Goal: Transaction & Acquisition: Book appointment/travel/reservation

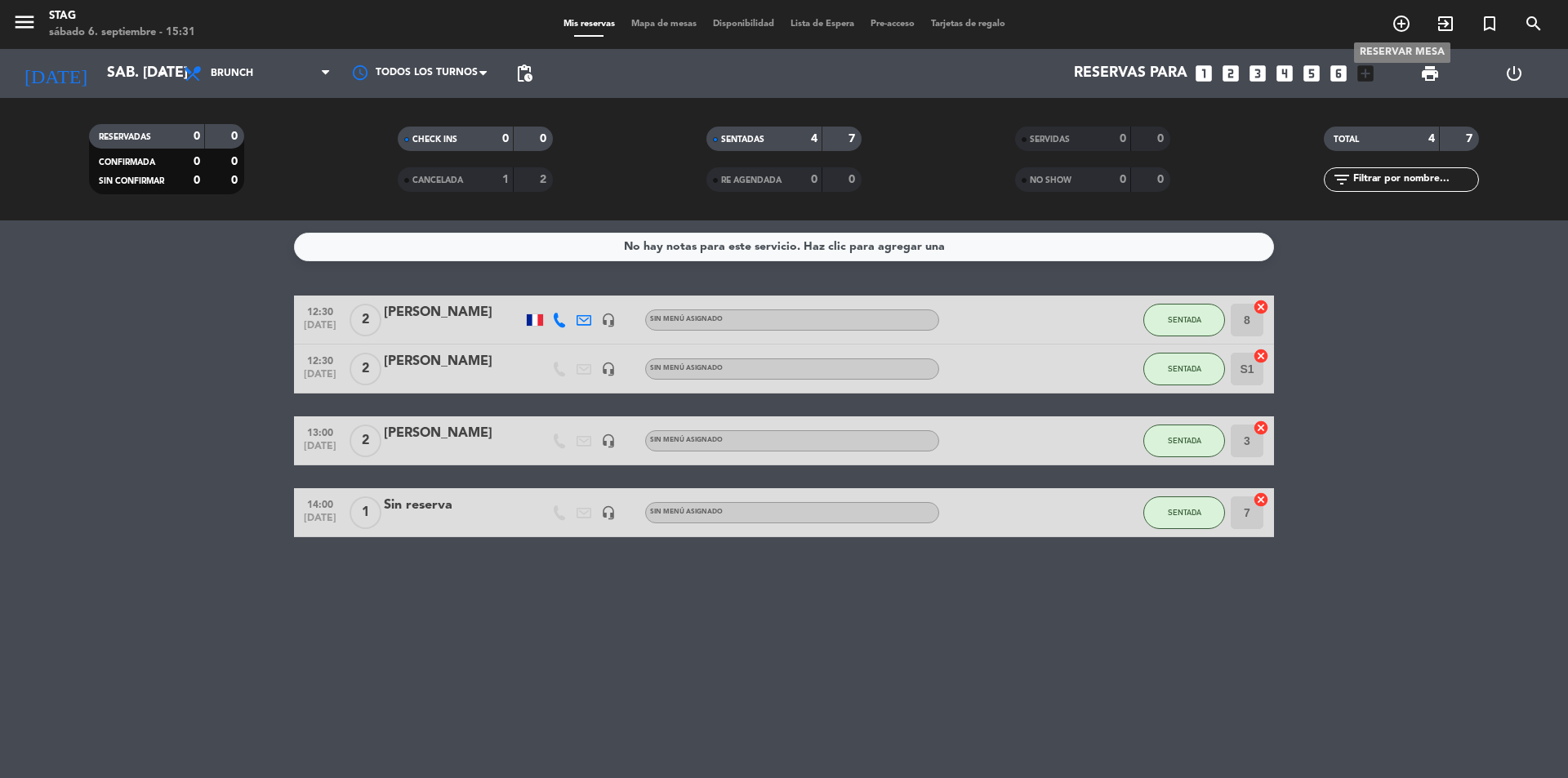
click at [1405, 27] on icon "add_circle_outline" at bounding box center [1402, 24] width 20 height 20
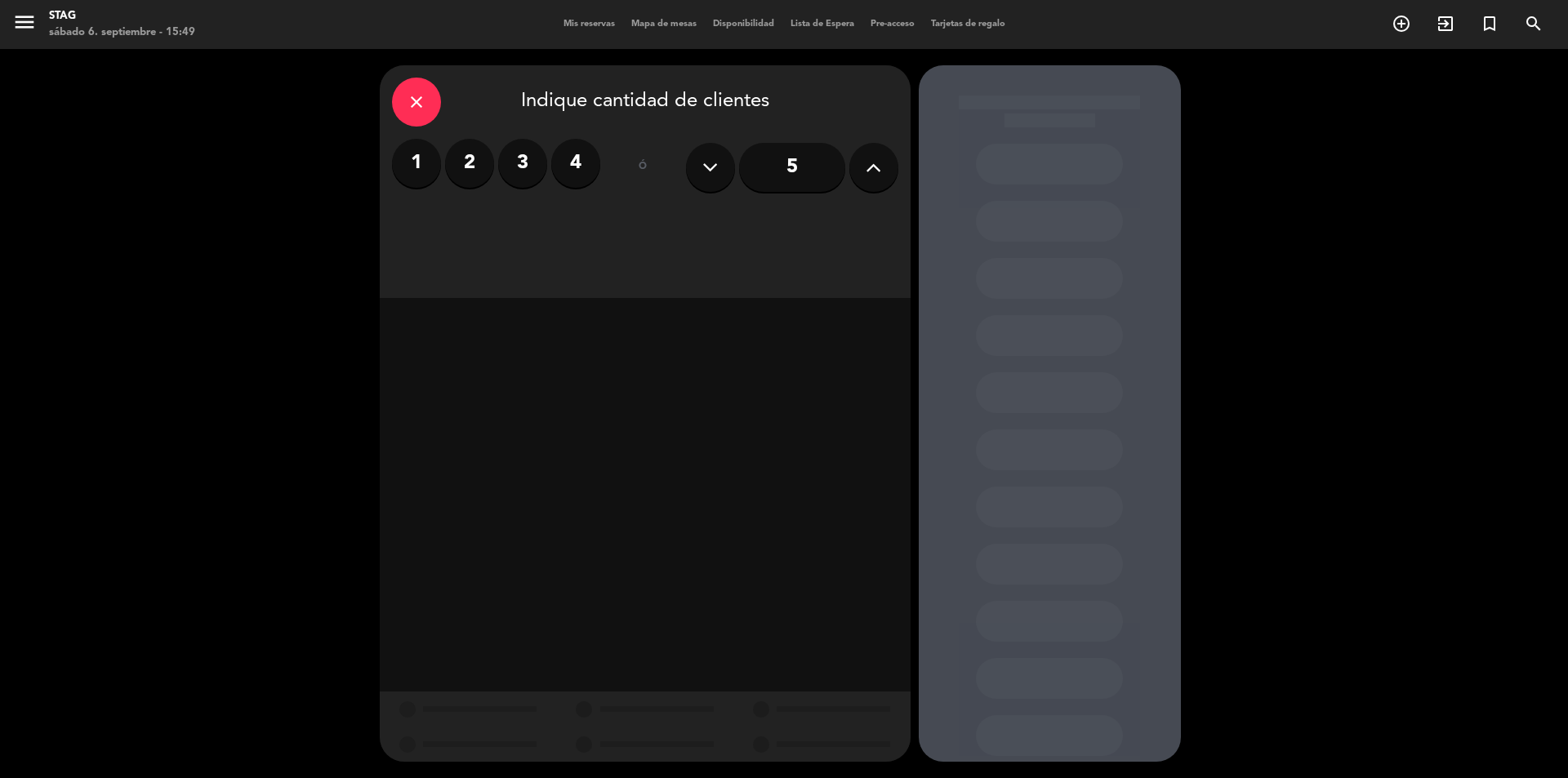
click at [444, 188] on div "1 2 3 4" at bounding box center [496, 167] width 208 height 58
click at [460, 175] on label "2" at bounding box center [470, 163] width 49 height 49
click at [794, 227] on div "Cena" at bounding box center [814, 224] width 166 height 33
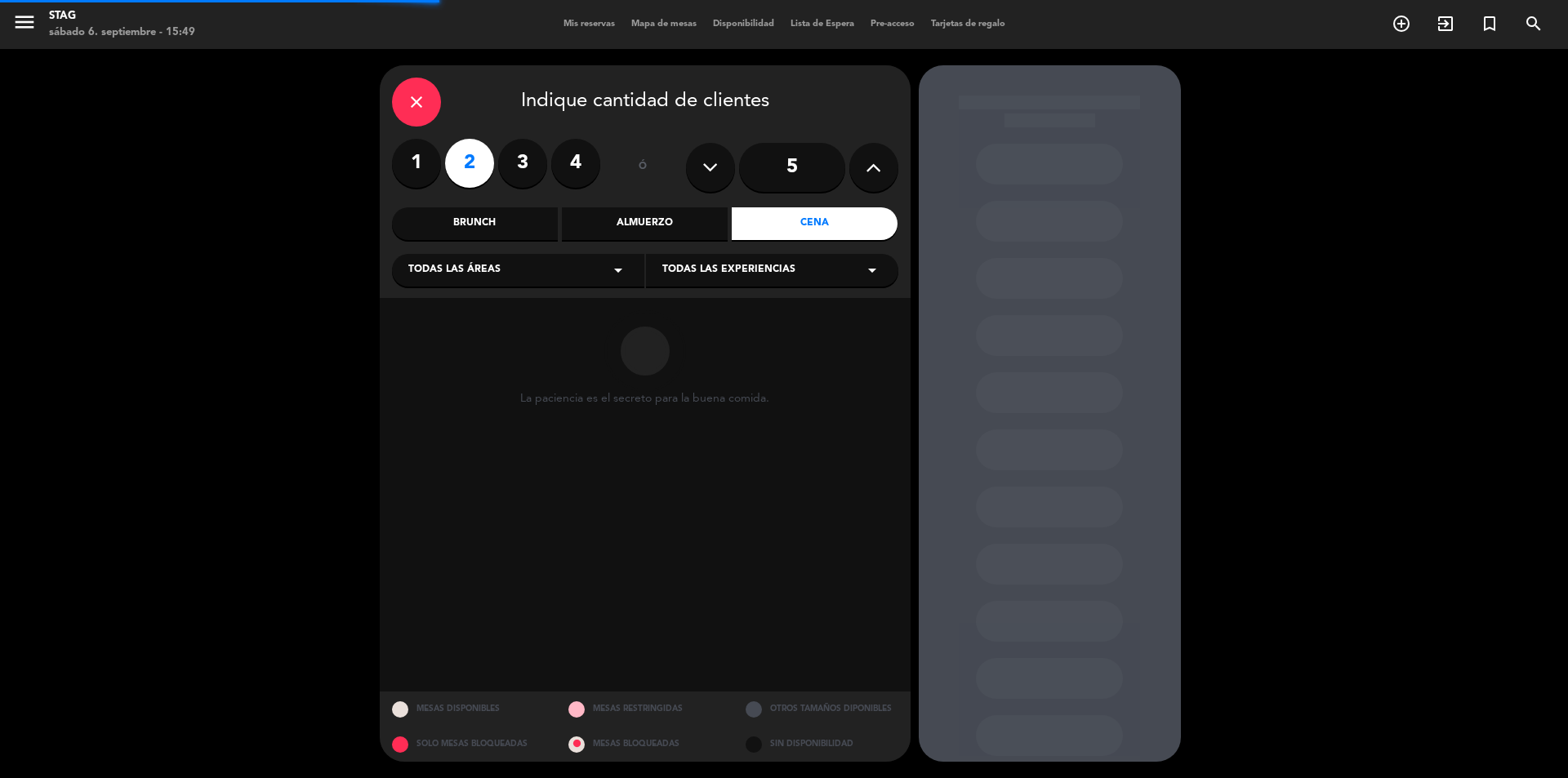
drag, startPoint x: 561, startPoint y: 267, endPoint x: 559, endPoint y: 281, distance: 14.1
click at [561, 268] on div "Todas las áreas arrow_drop_down" at bounding box center [518, 271] width 253 height 33
click at [427, 337] on div "STAG" at bounding box center [518, 335] width 220 height 17
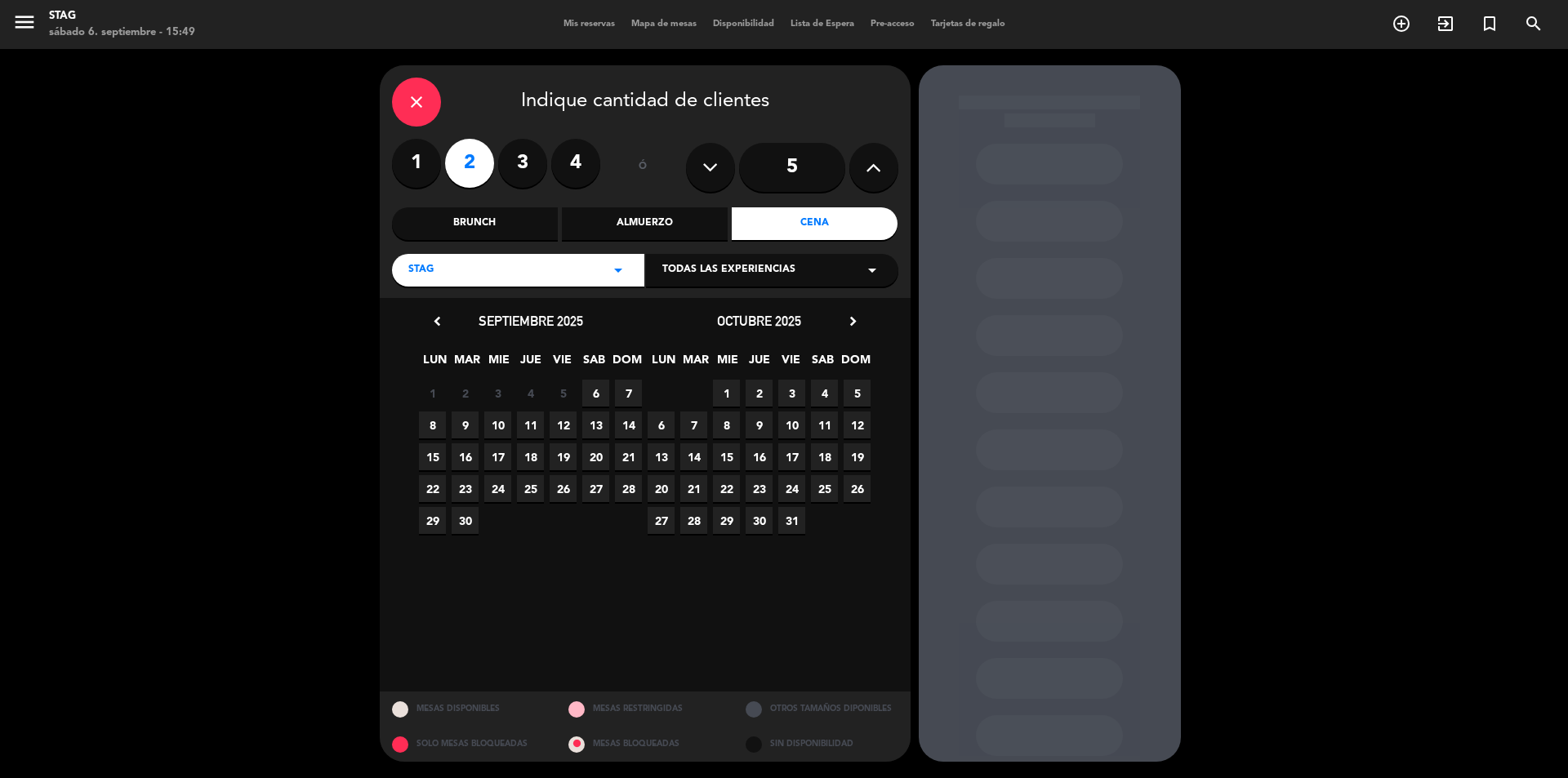
click at [630, 390] on span "7" at bounding box center [628, 393] width 27 height 27
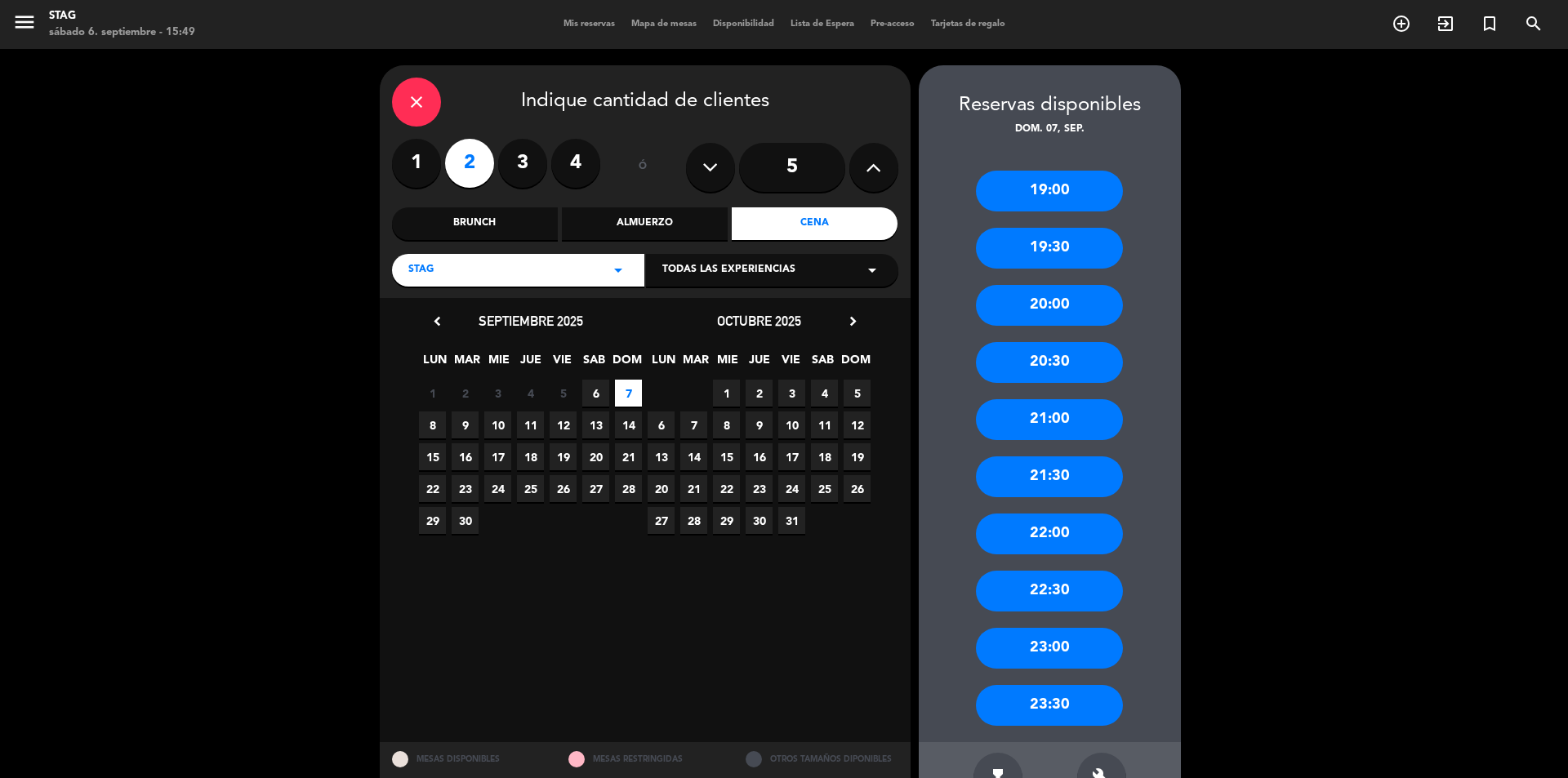
click at [1061, 362] on div "20:30" at bounding box center [1049, 362] width 147 height 41
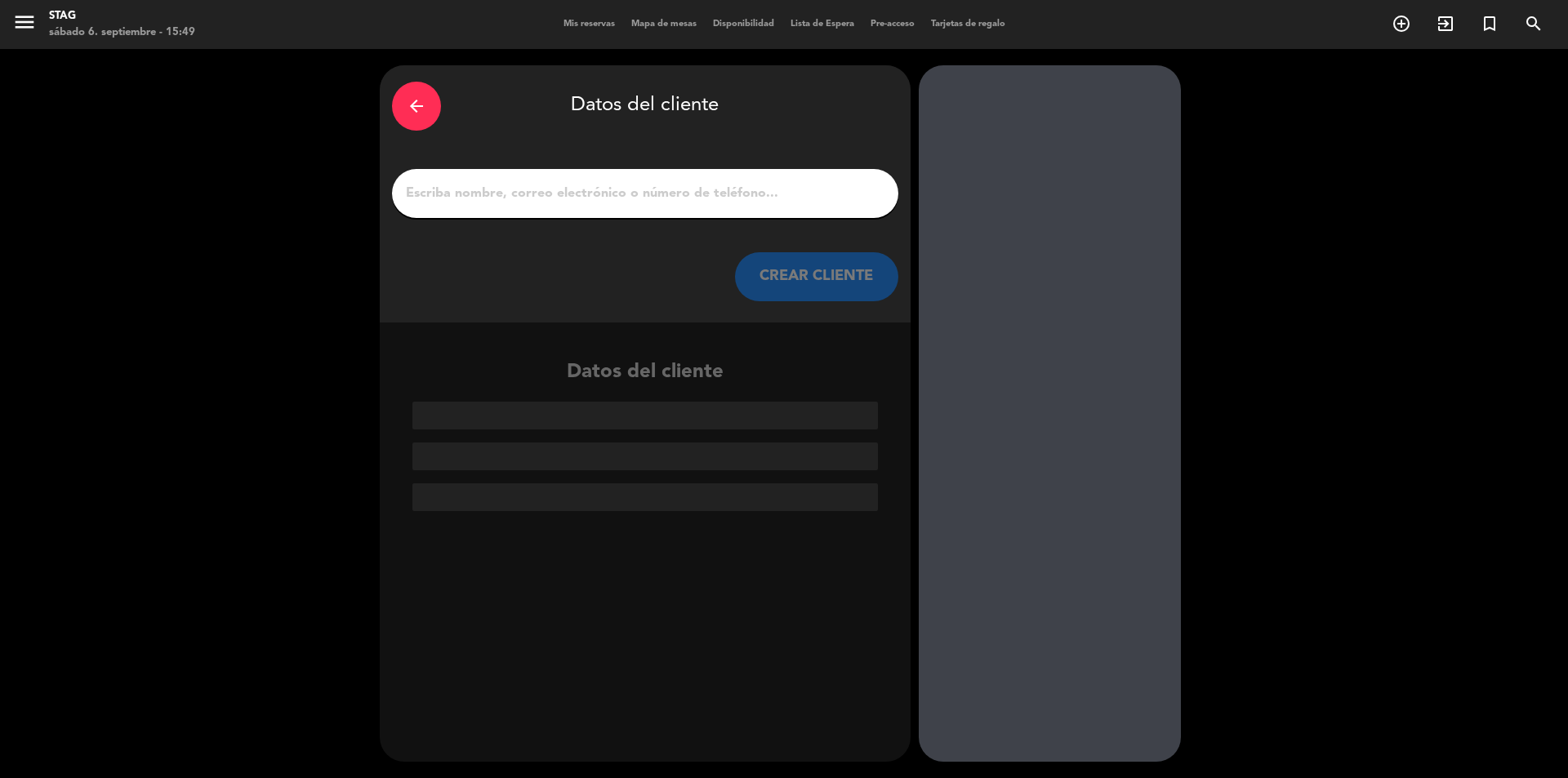
drag, startPoint x: 633, startPoint y: 207, endPoint x: 630, endPoint y: 198, distance: 9.5
click at [631, 205] on div at bounding box center [645, 193] width 506 height 49
click at [630, 197] on input "1" at bounding box center [645, 193] width 482 height 23
paste input "[PERSON_NAME]"
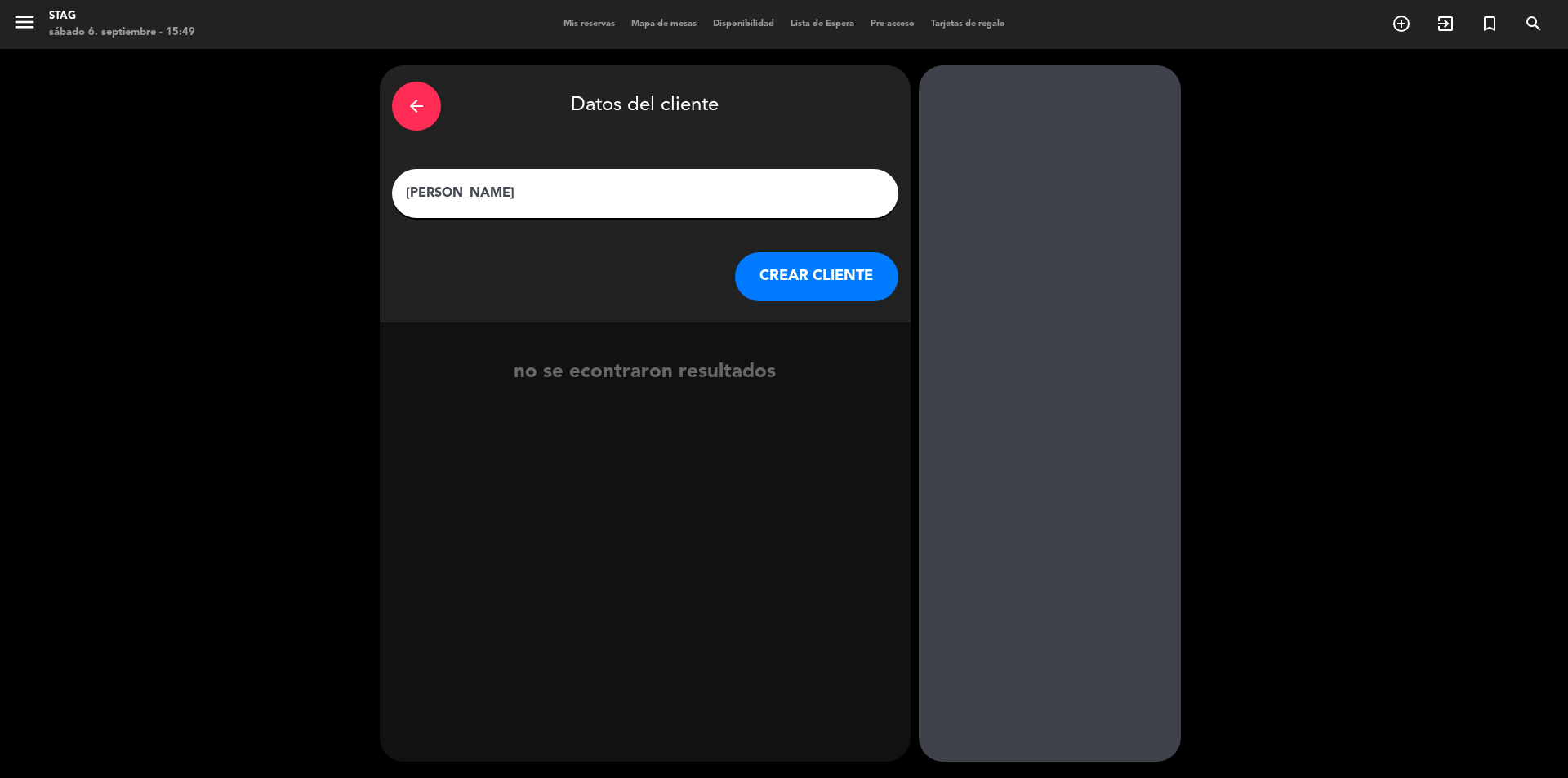
type input "[PERSON_NAME]"
click at [858, 286] on button "CREAR CLIENTE" at bounding box center [817, 277] width 164 height 49
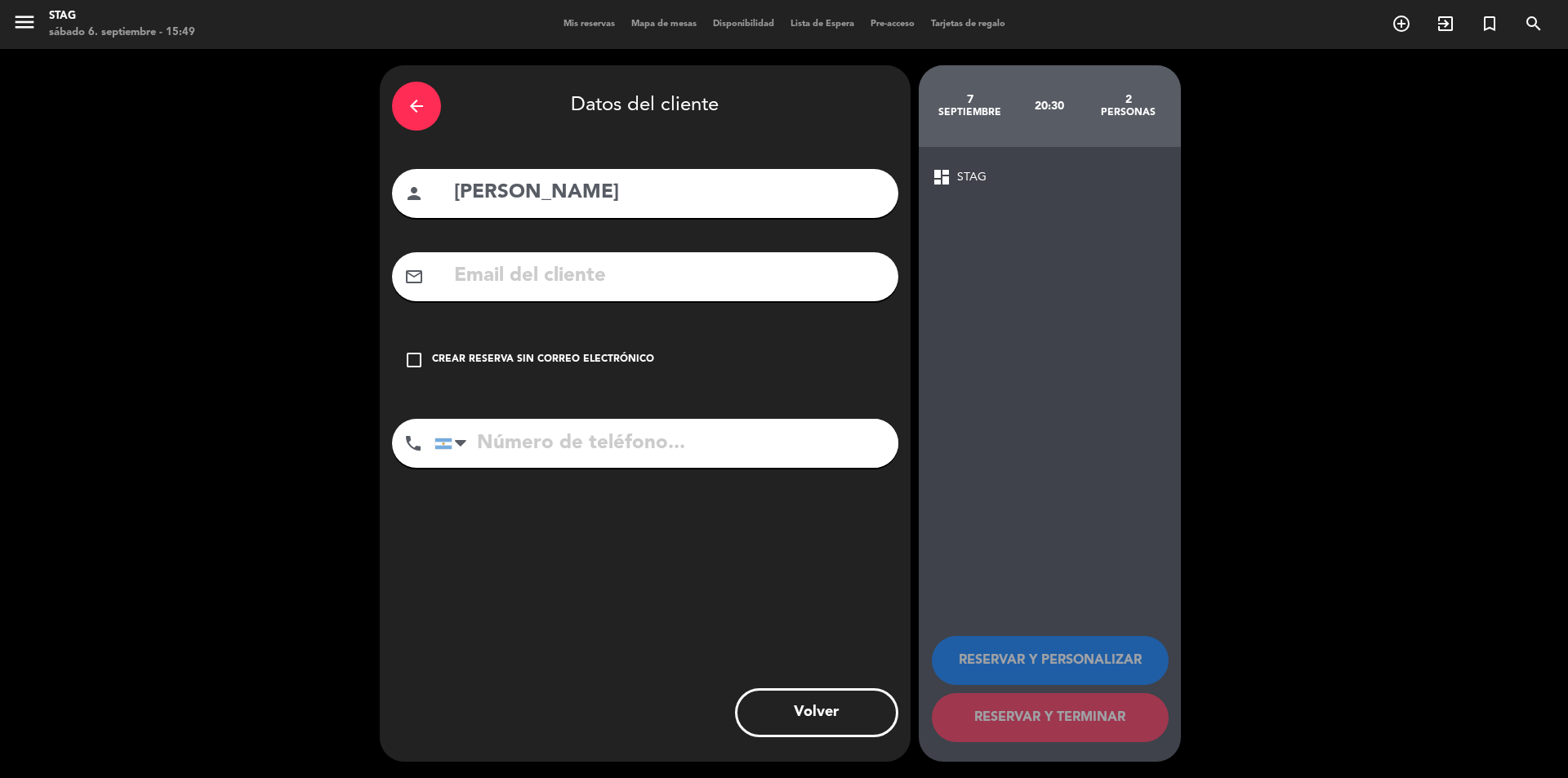
click at [641, 433] on input "tel" at bounding box center [666, 443] width 464 height 49
paste input "+1) 475-3000"
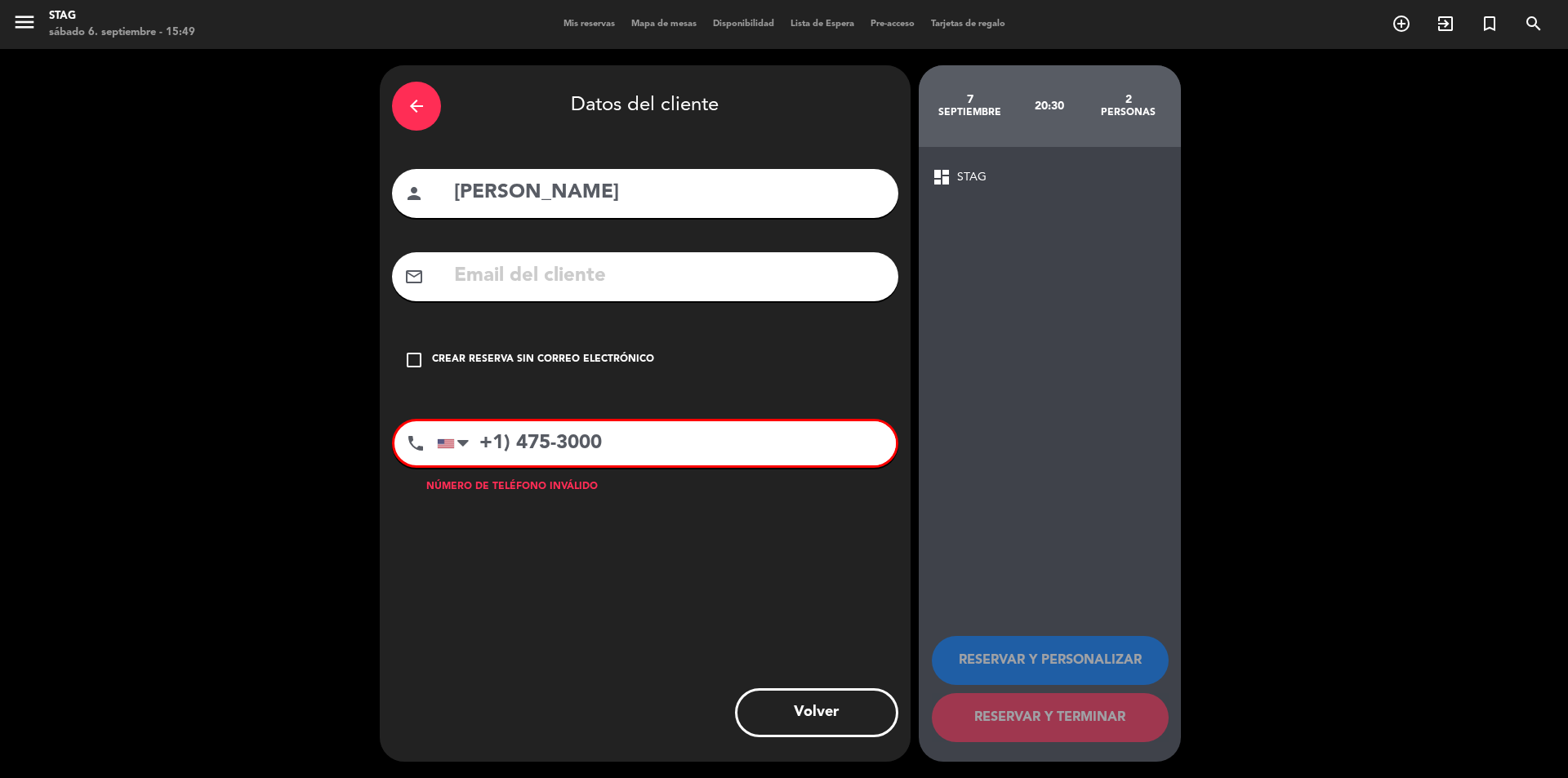
drag, startPoint x: 509, startPoint y: 444, endPoint x: 703, endPoint y: 440, distance: 194.0
click at [515, 444] on input "+1) 475-3000" at bounding box center [666, 443] width 459 height 44
drag, startPoint x: 594, startPoint y: 457, endPoint x: 464, endPoint y: 449, distance: 130.2
click at [464, 449] on div "[GEOGRAPHIC_DATA] +1 [GEOGRAPHIC_DATA] +44 [GEOGRAPHIC_DATA] ([GEOGRAPHIC_DATA]…" at bounding box center [666, 443] width 459 height 44
paste input ")"
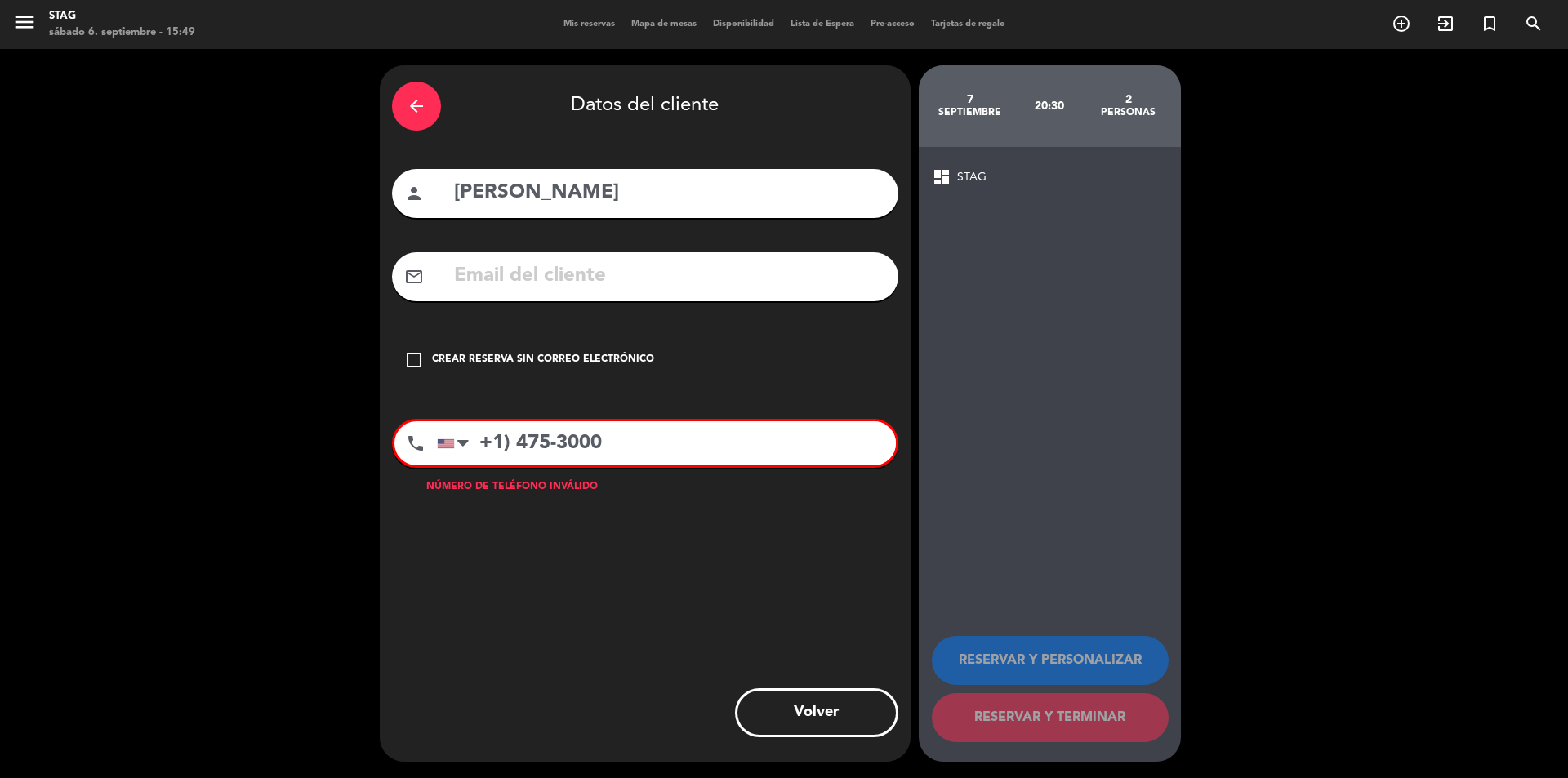
click at [510, 448] on input "+1) 475-3000" at bounding box center [666, 443] width 459 height 44
drag, startPoint x: 491, startPoint y: 446, endPoint x: 768, endPoint y: 423, distance: 278.0
click at [768, 423] on input "[PHONE_NUMBER]" at bounding box center [666, 443] width 459 height 44
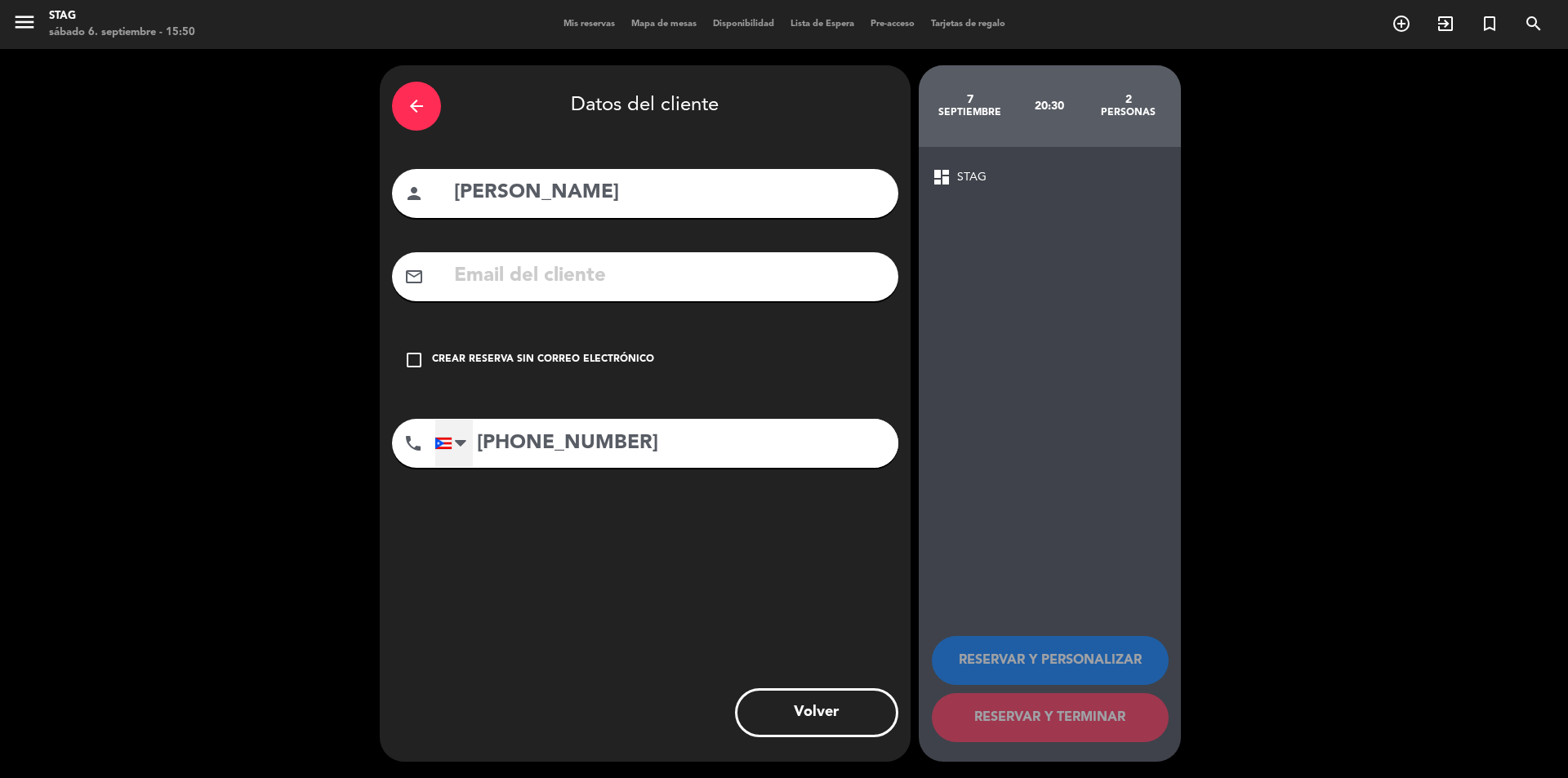
click at [453, 457] on div at bounding box center [454, 443] width 37 height 47
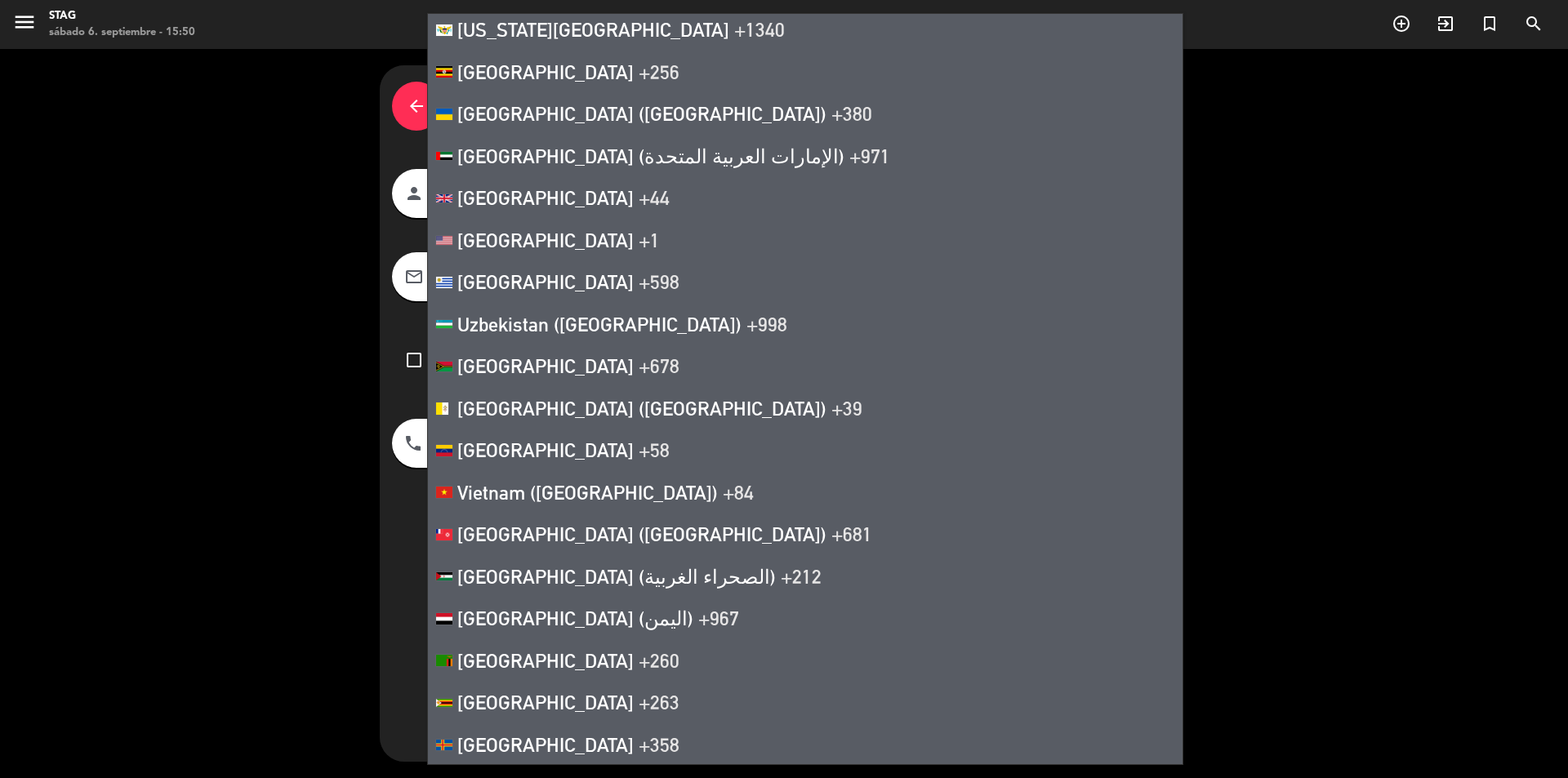
scroll to position [9691, 0]
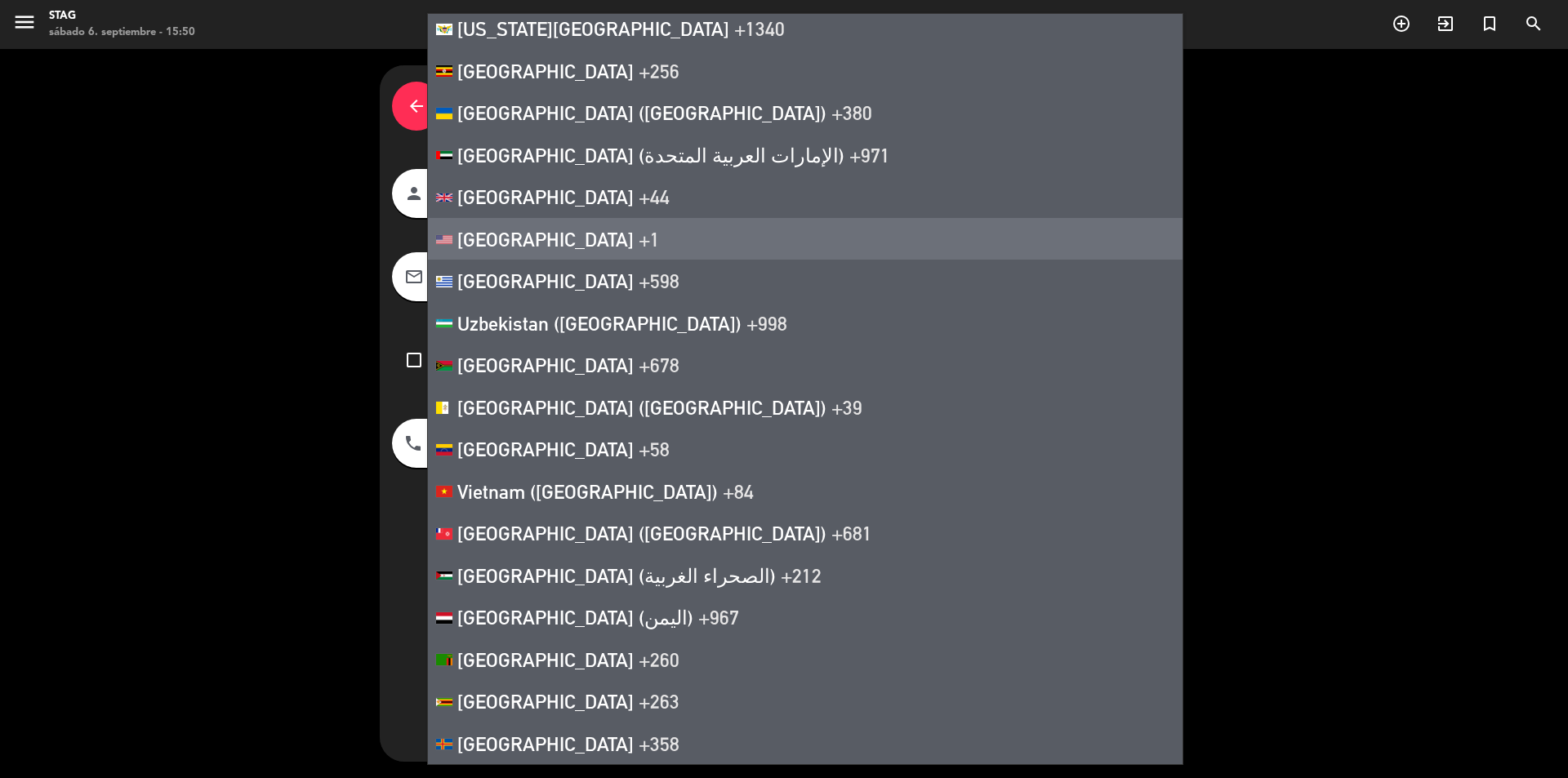
click at [639, 233] on span "+1" at bounding box center [649, 240] width 21 height 23
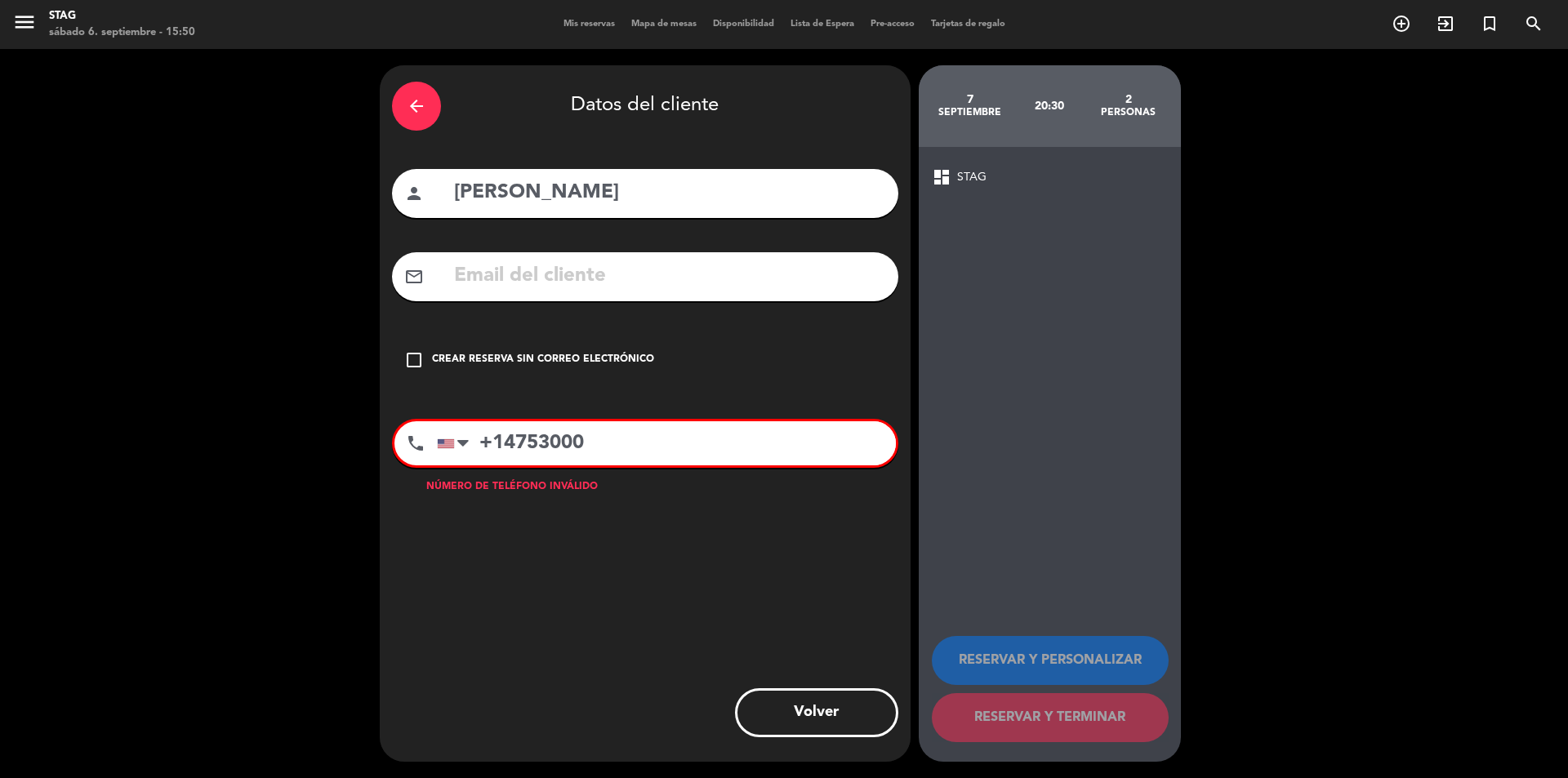
drag, startPoint x: 507, startPoint y: 440, endPoint x: 757, endPoint y: 442, distance: 250.0
click at [757, 442] on input "+14753000" at bounding box center [666, 443] width 459 height 44
click at [503, 457] on input "+14753000" at bounding box center [666, 443] width 459 height 44
drag, startPoint x: 595, startPoint y: 455, endPoint x: 473, endPoint y: 452, distance: 122.0
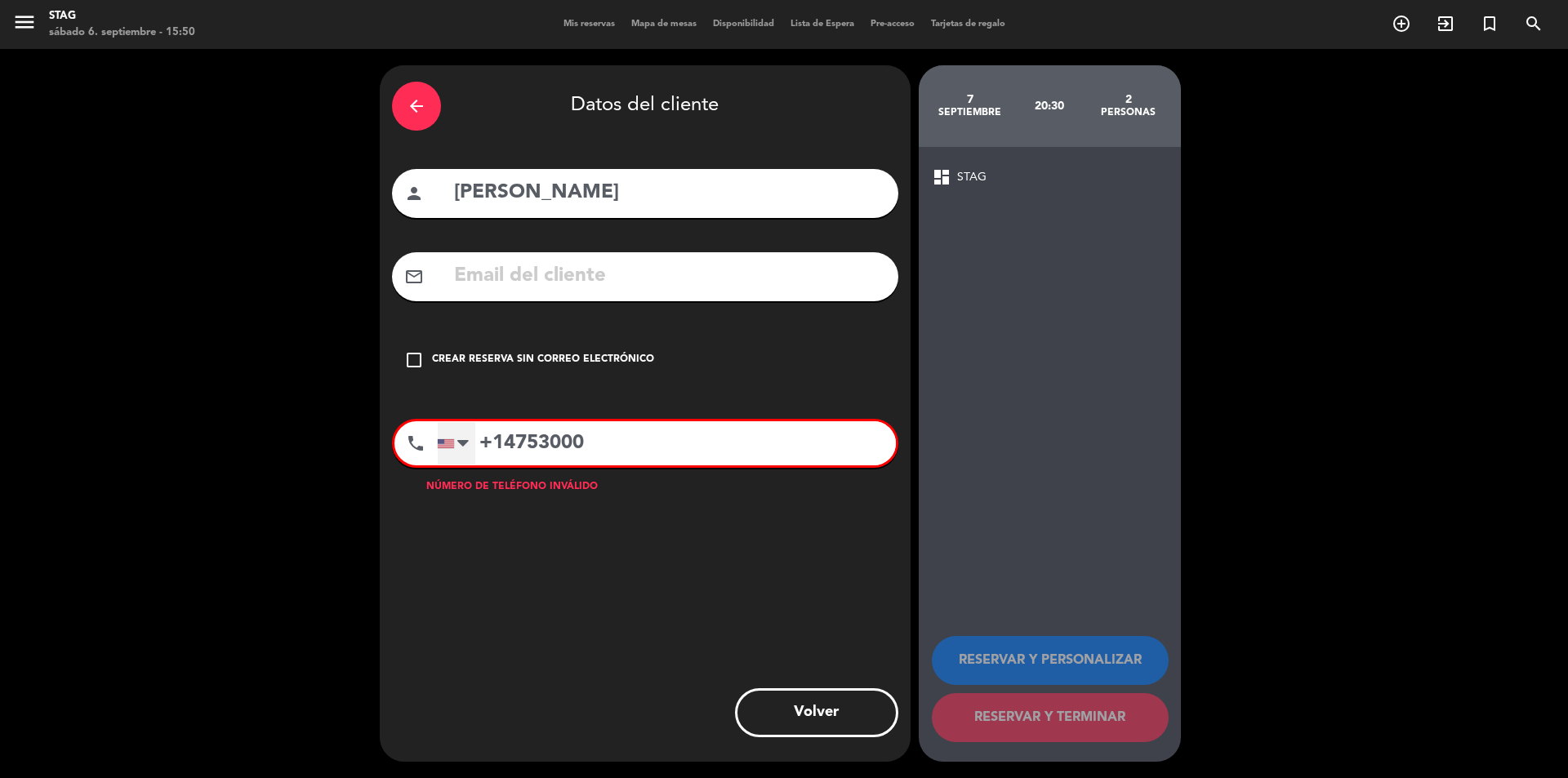
click at [473, 452] on div "[GEOGRAPHIC_DATA] +1 [GEOGRAPHIC_DATA] +44 [GEOGRAPHIC_DATA] ([GEOGRAPHIC_DATA]…" at bounding box center [666, 443] width 459 height 44
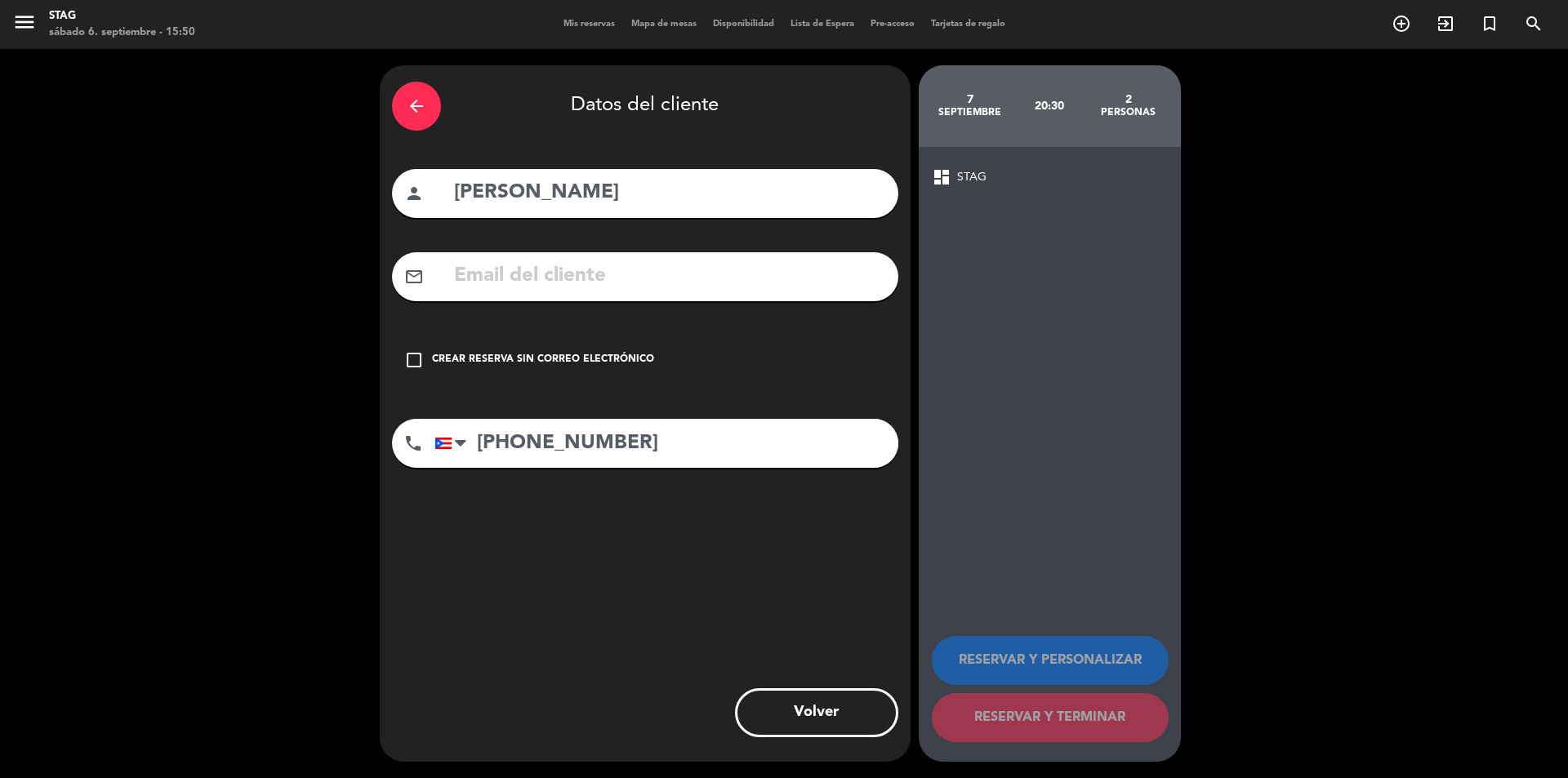
type input "[PHONE_NUMBER]"
click at [569, 358] on div "Crear reserva sin correo electrónico" at bounding box center [543, 360] width 222 height 17
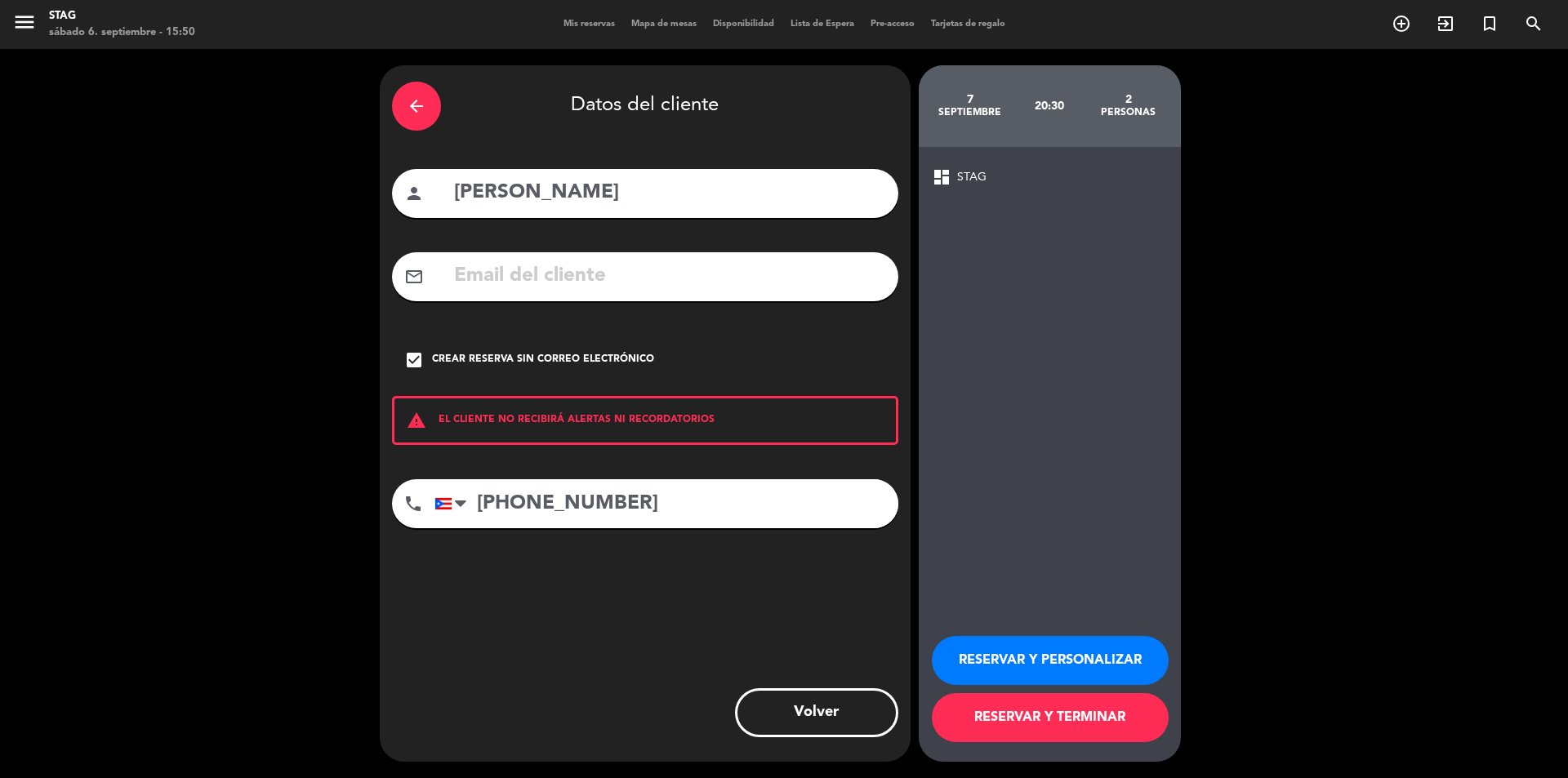
click at [1121, 655] on button "RESERVAR Y PERSONALIZAR" at bounding box center [1051, 660] width 237 height 49
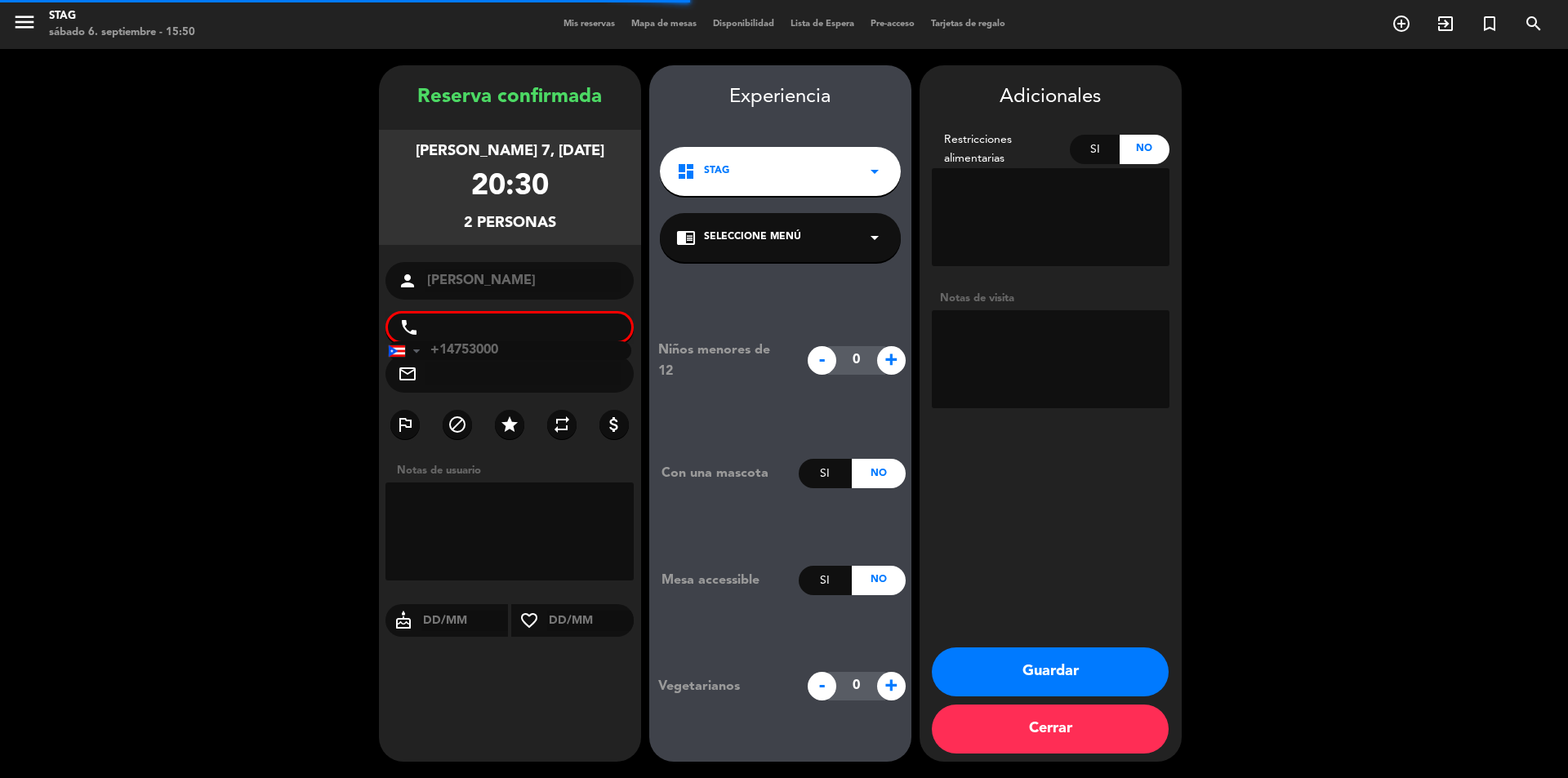
click at [1023, 366] on textarea at bounding box center [1051, 359] width 238 height 98
type textarea "x wasap"
click at [1087, 660] on button "Guardar" at bounding box center [1051, 672] width 237 height 49
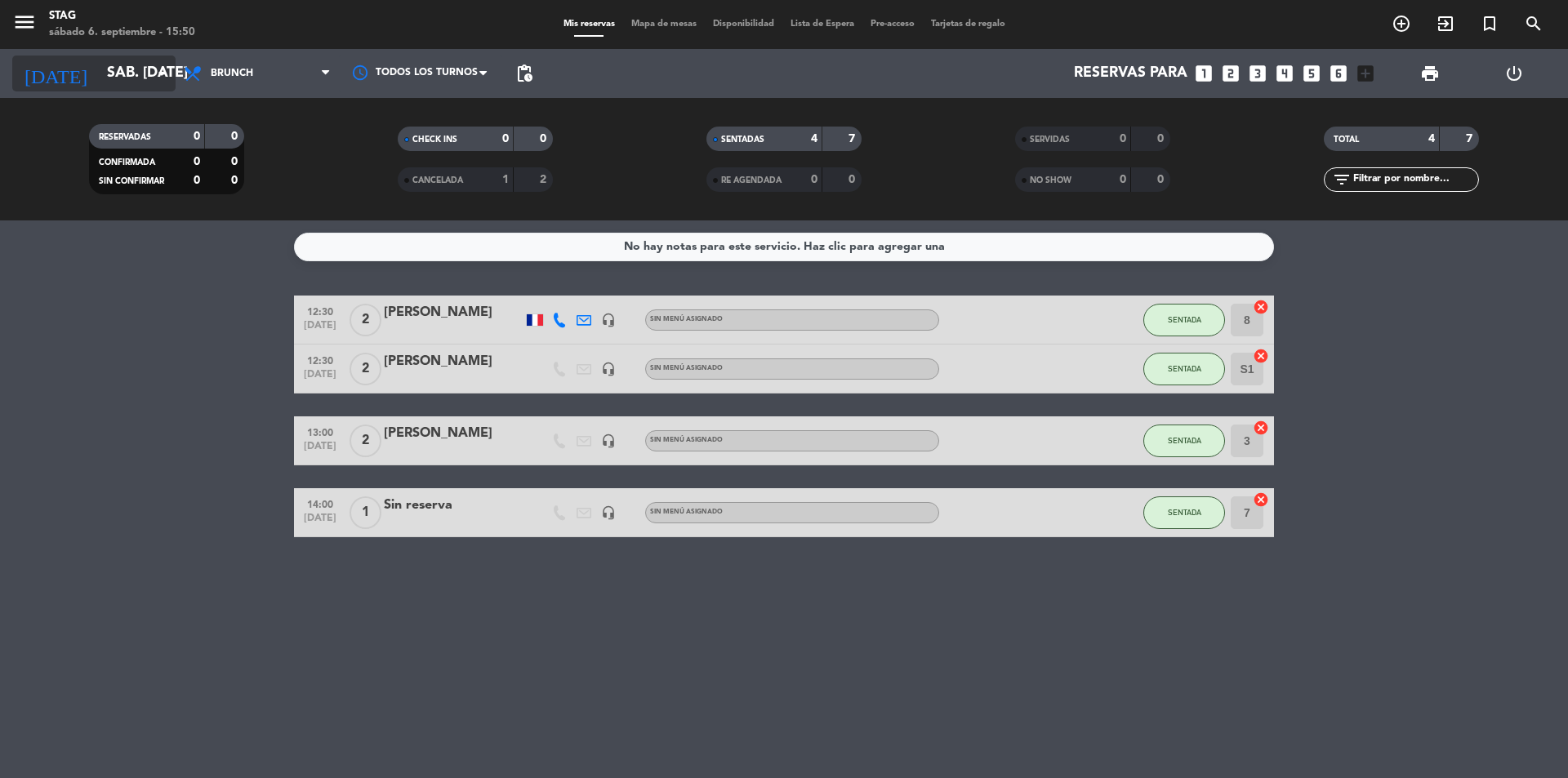
click at [113, 64] on input "sáb. [DATE]" at bounding box center [193, 74] width 190 height 33
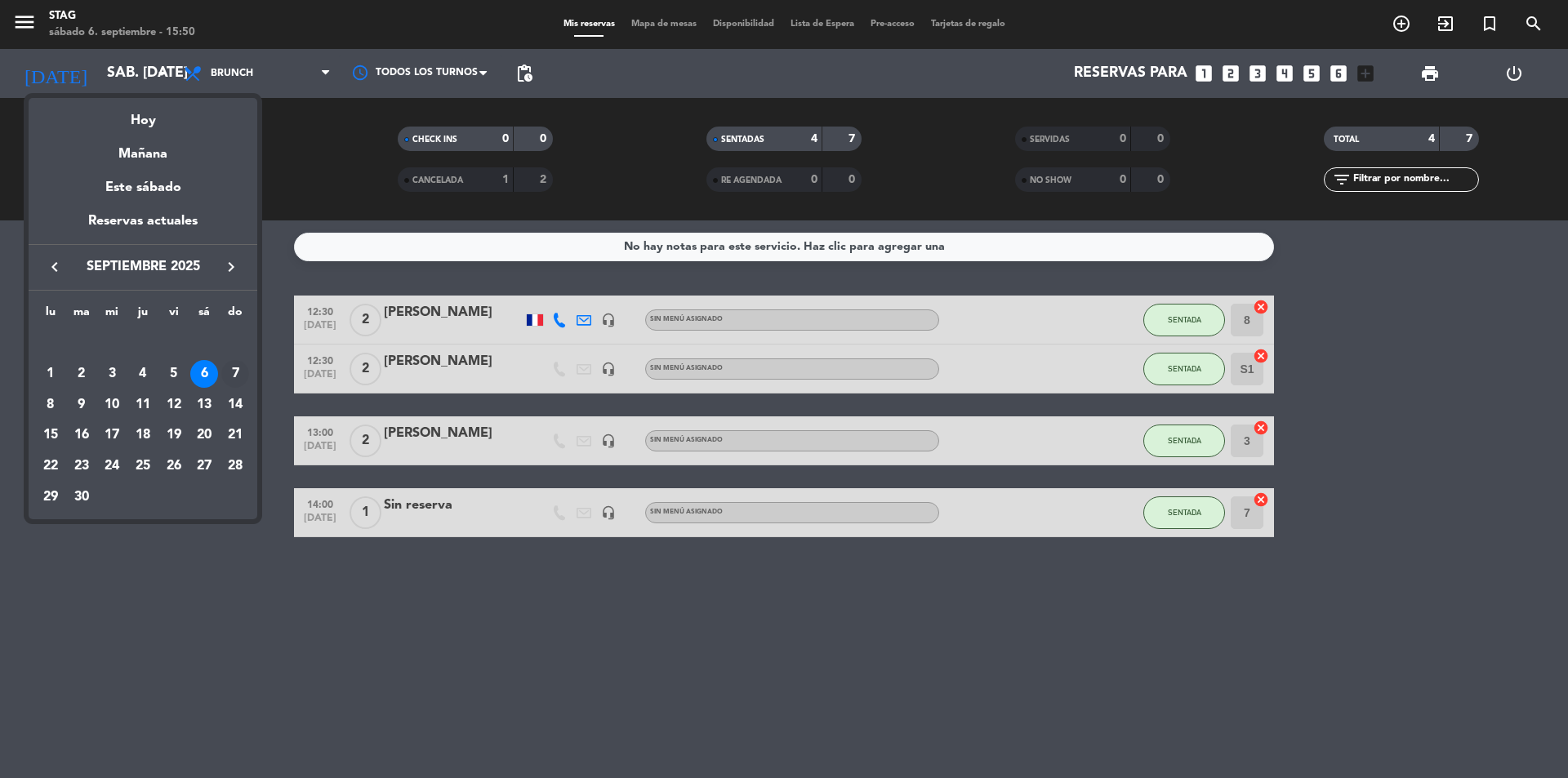
click at [234, 371] on div "7" at bounding box center [235, 374] width 28 height 28
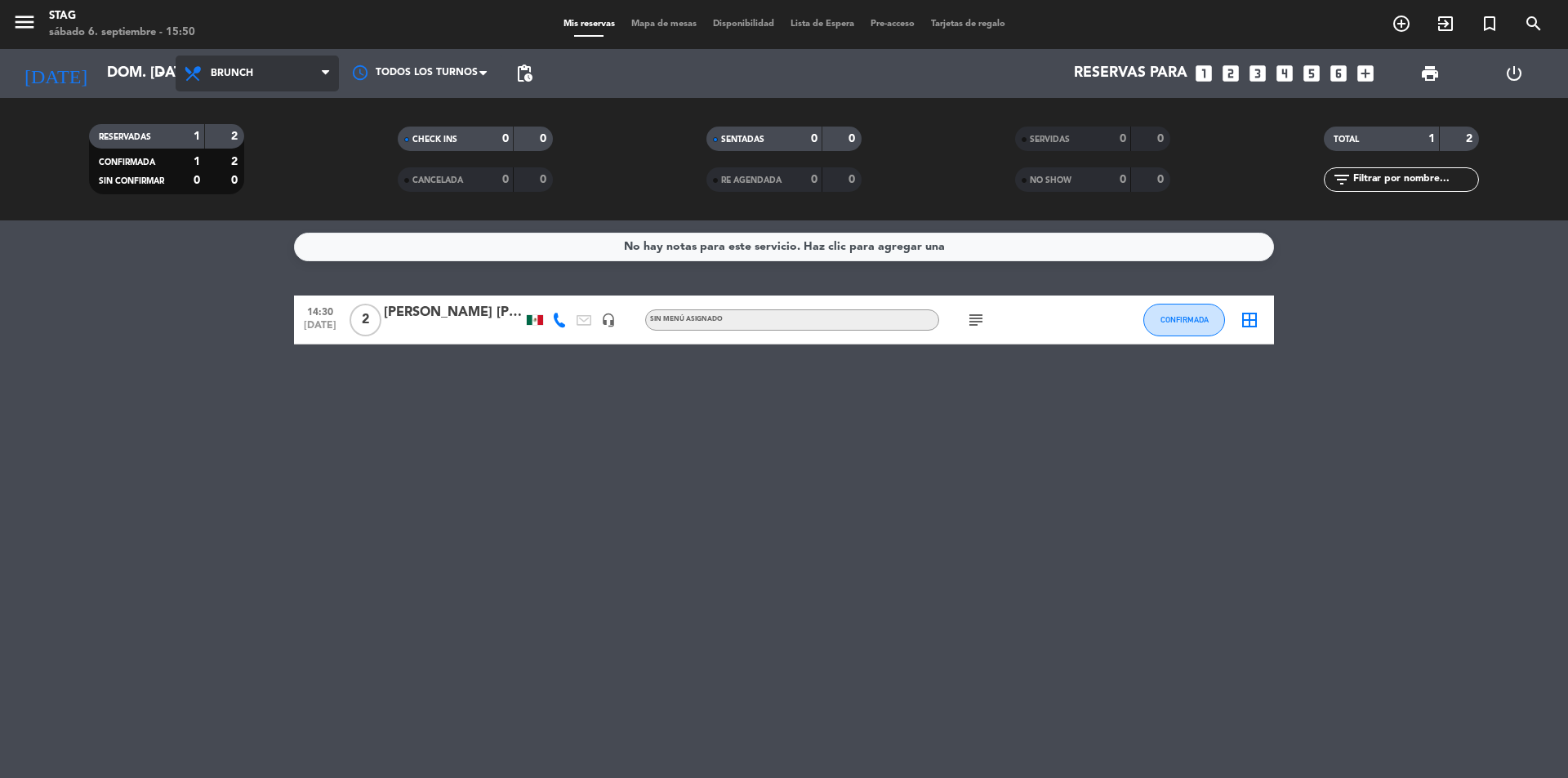
click at [317, 72] on span "Brunch" at bounding box center [258, 73] width 164 height 36
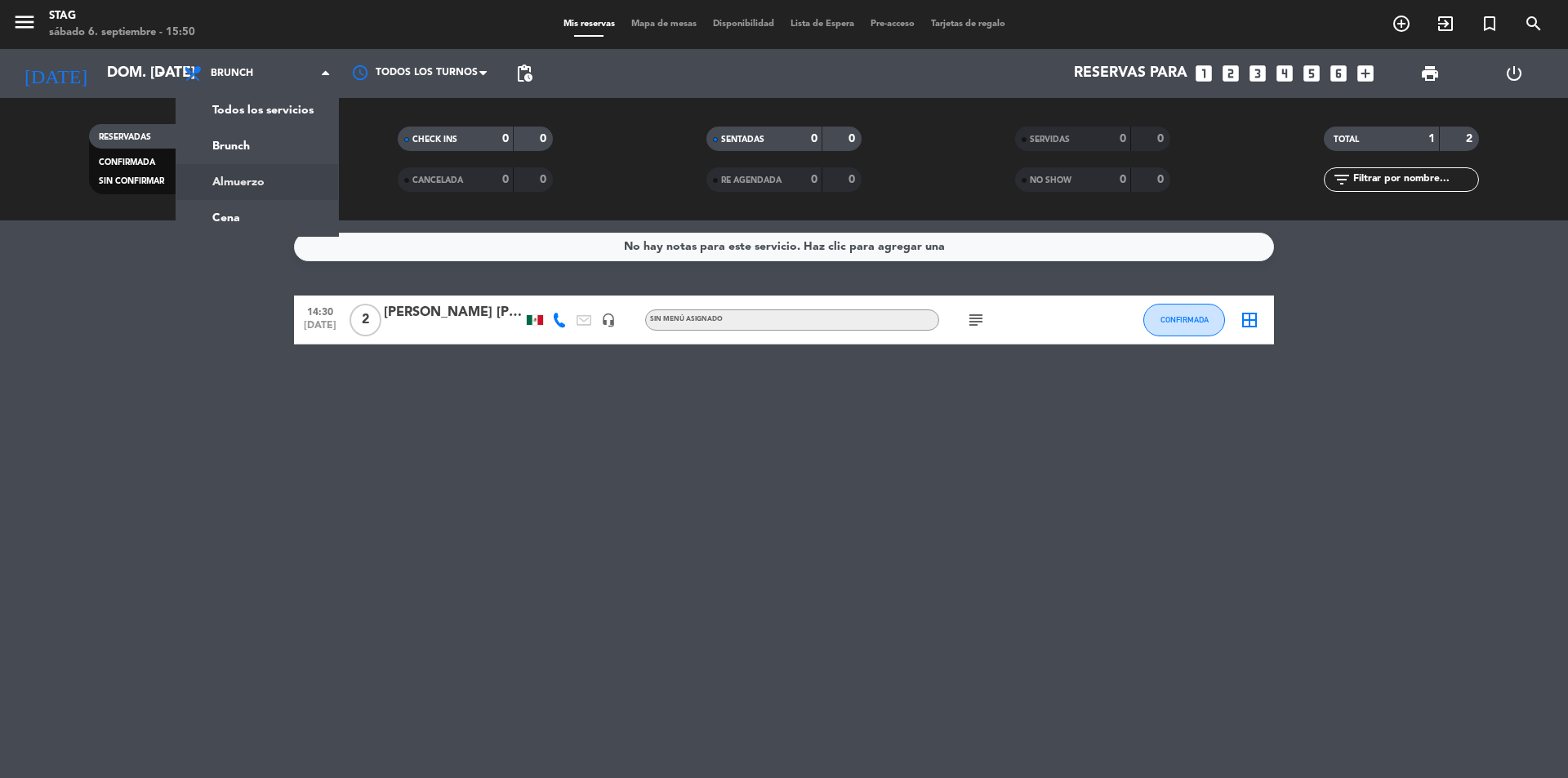
click at [252, 203] on div "menu STAG sábado 6. septiembre - 15:50 Mis reservas Mapa de mesas Disponibilida…" at bounding box center [784, 110] width 1568 height 220
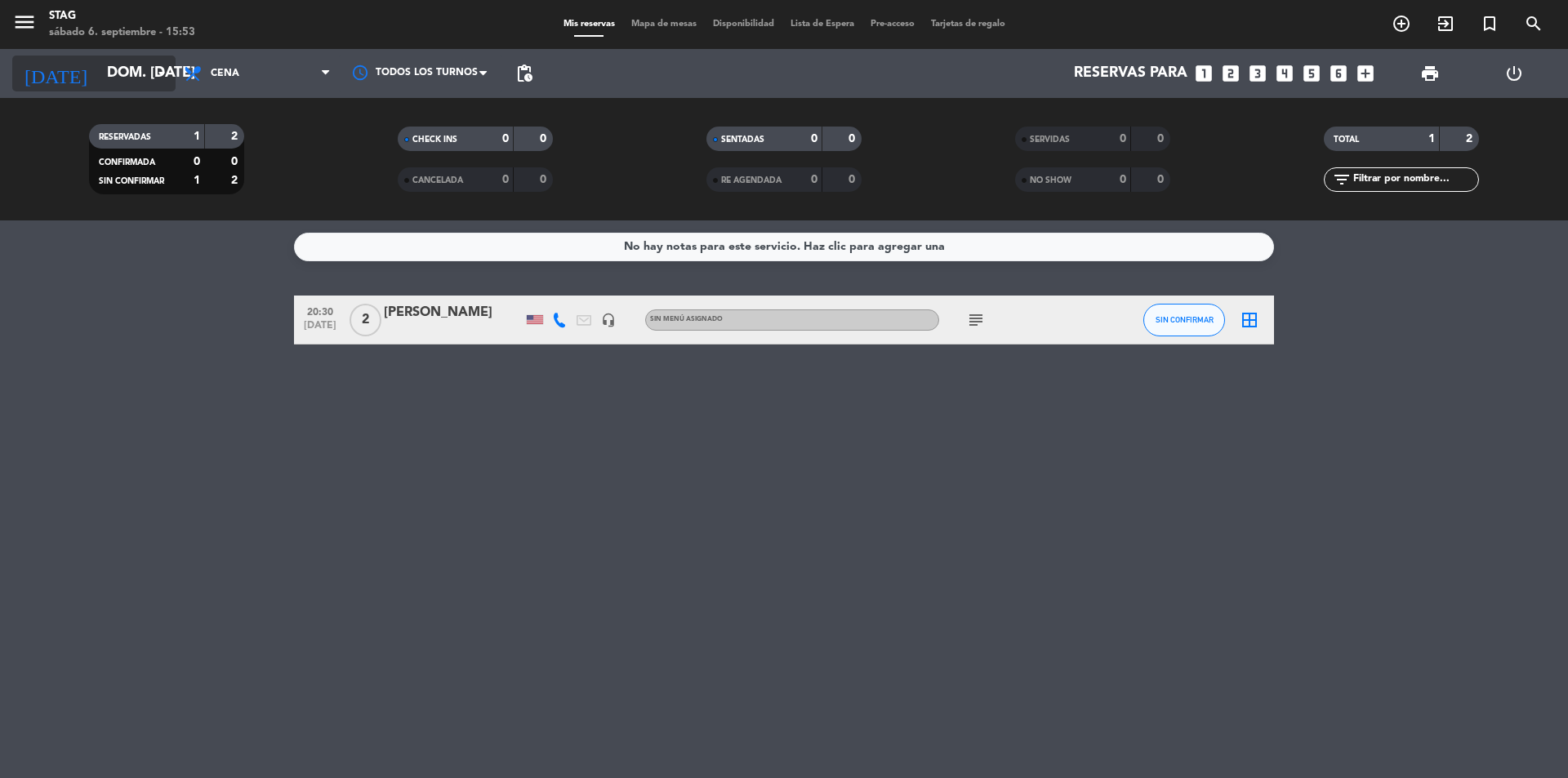
click at [103, 75] on input "dom. [DATE]" at bounding box center [193, 74] width 190 height 33
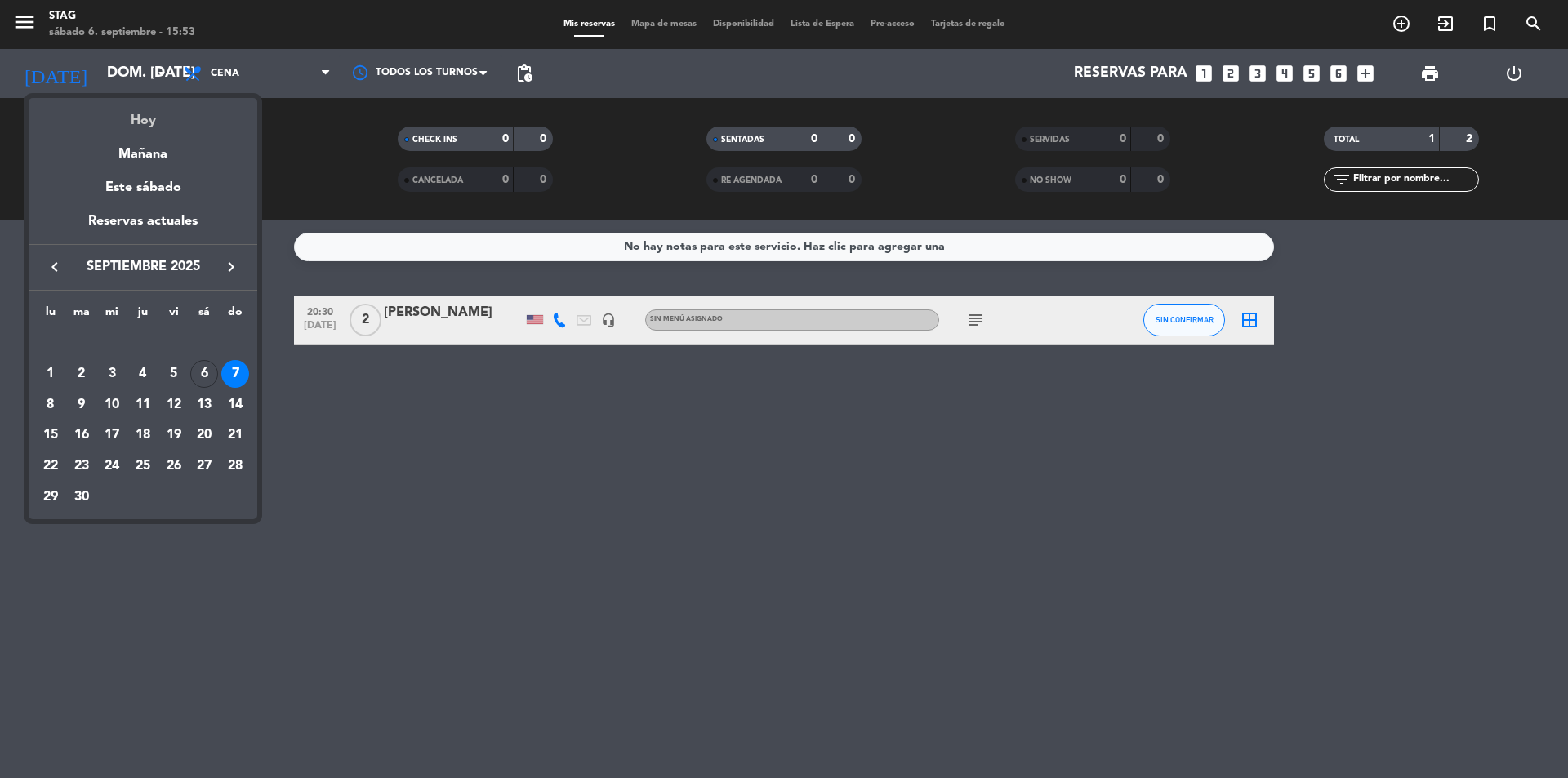
click at [128, 120] on div "Hoy" at bounding box center [143, 115] width 229 height 33
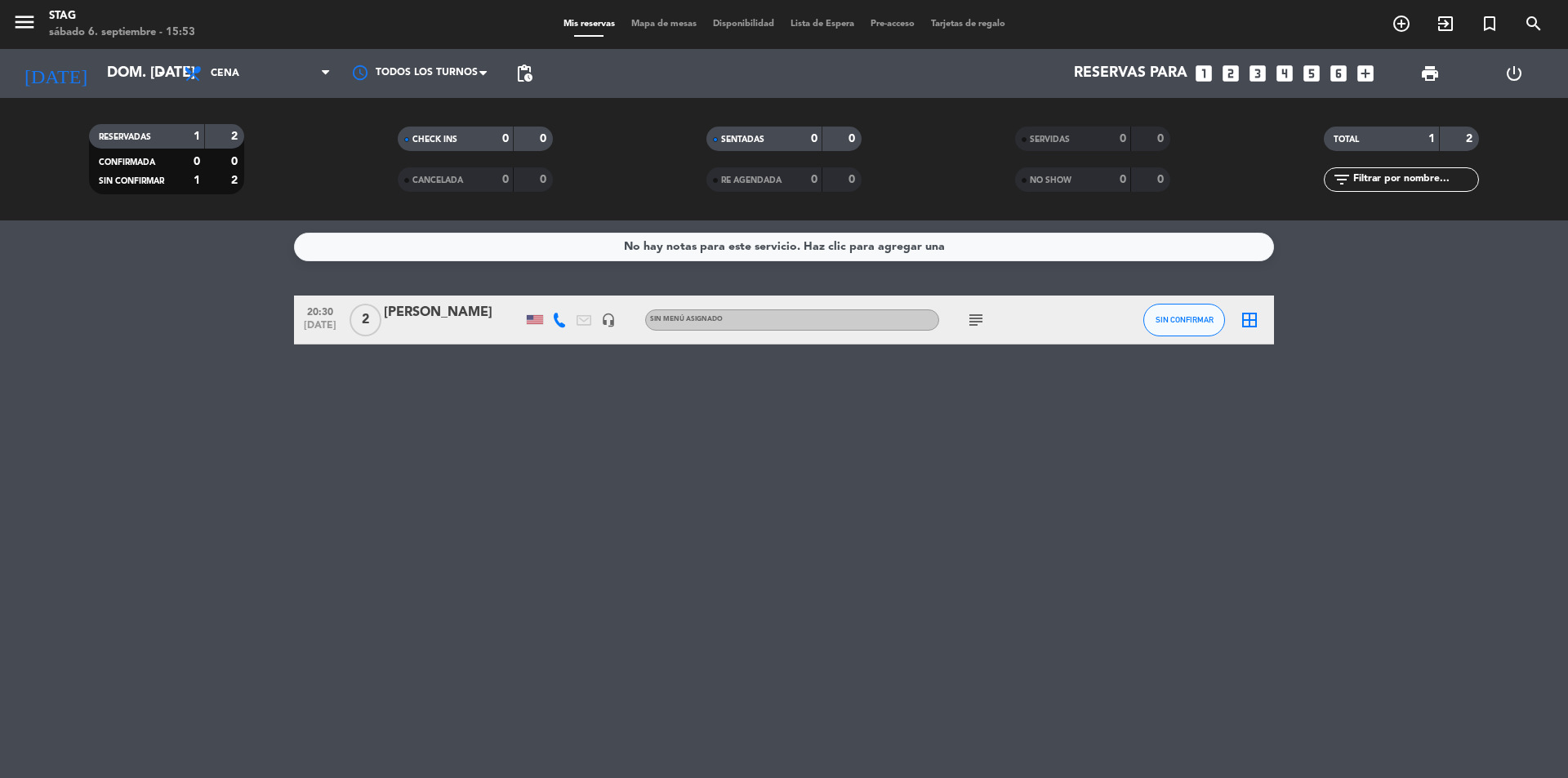
type input "sáb. [DATE]"
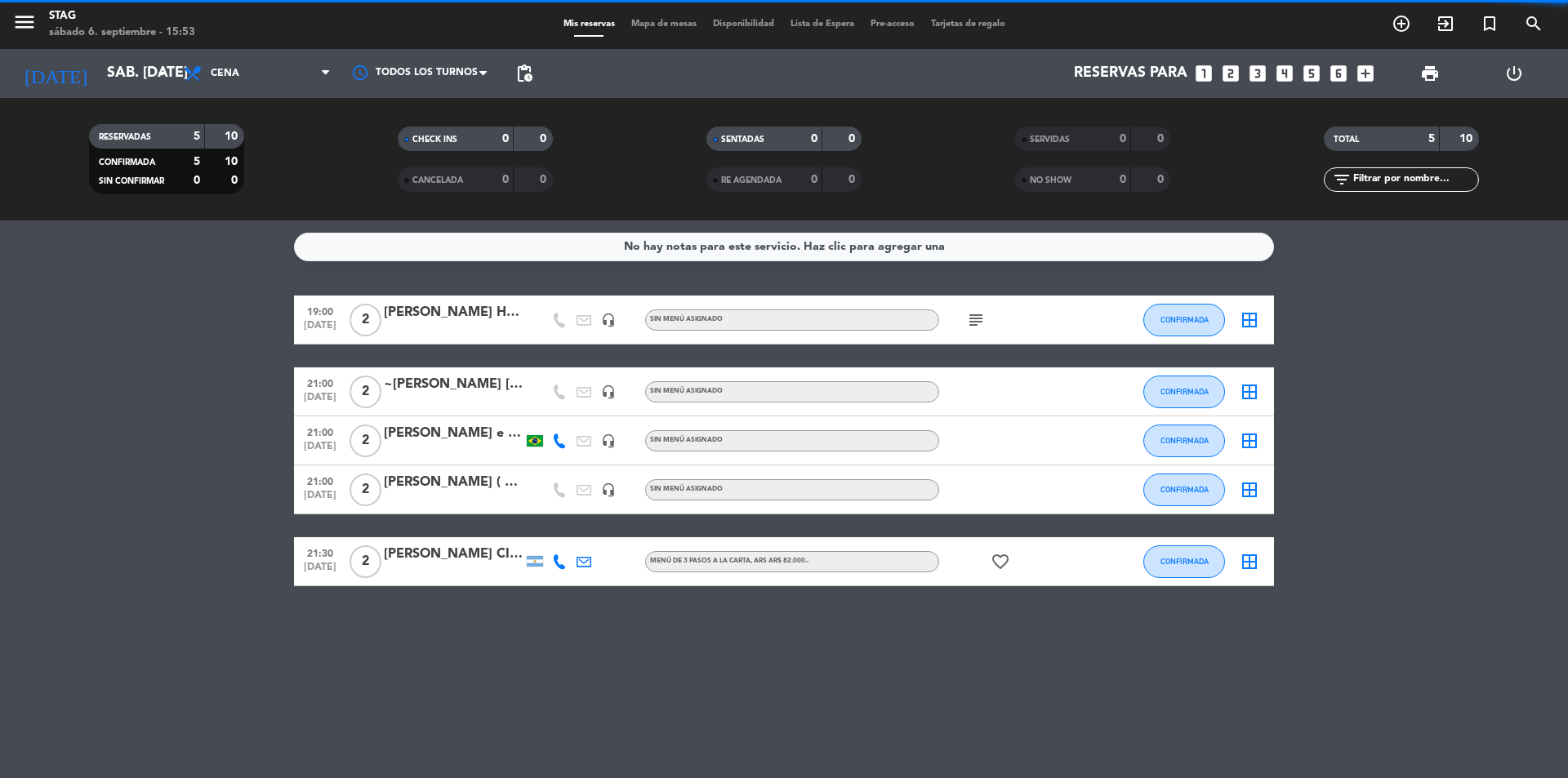
click at [258, 77] on span "Cena" at bounding box center [258, 73] width 164 height 36
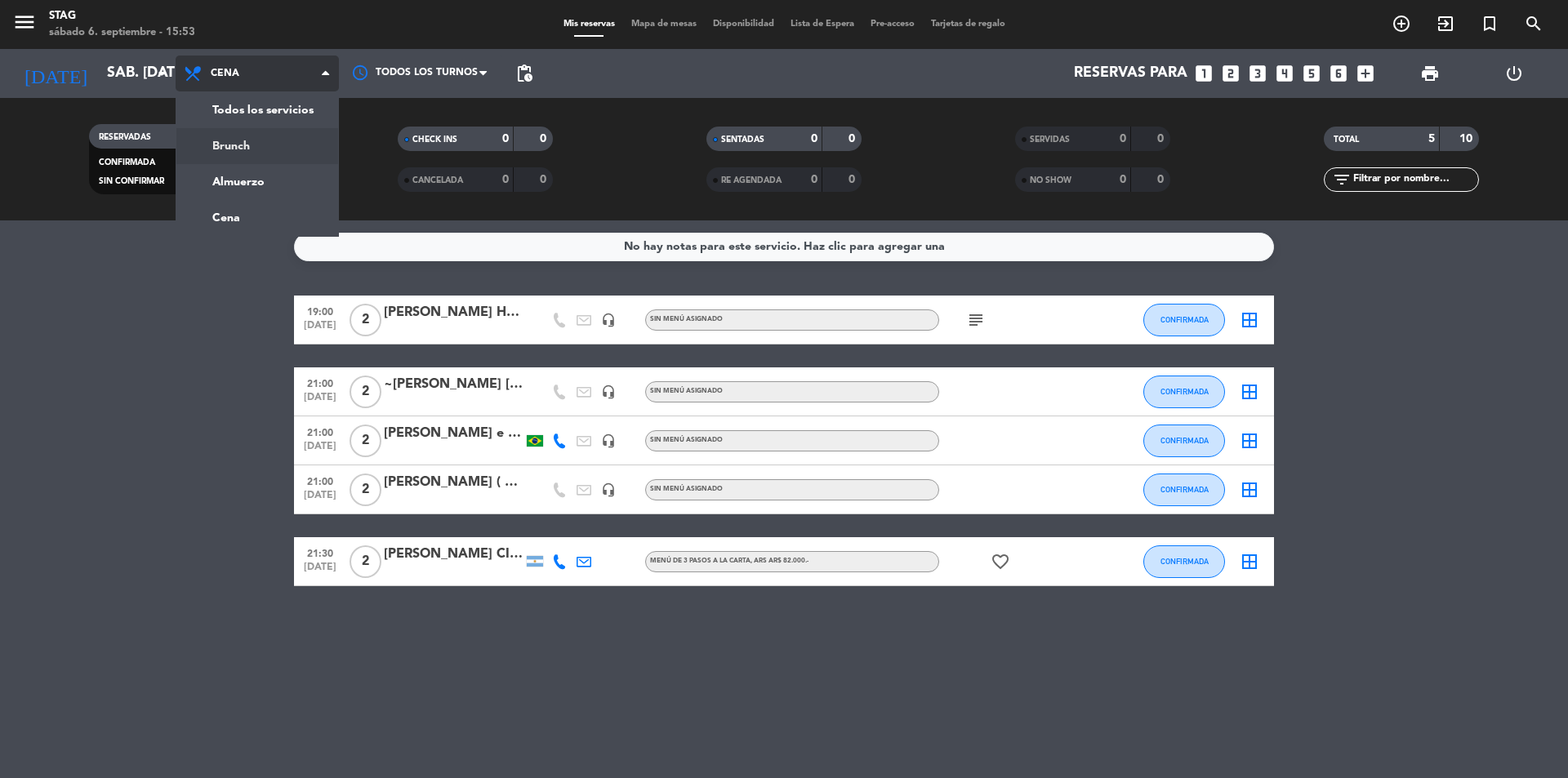
click at [241, 133] on div "menu STAG sábado 6. septiembre - 15:53 Mis reservas Mapa de mesas Disponibilida…" at bounding box center [784, 110] width 1568 height 220
